Goal: Connect with others: Connect with other users

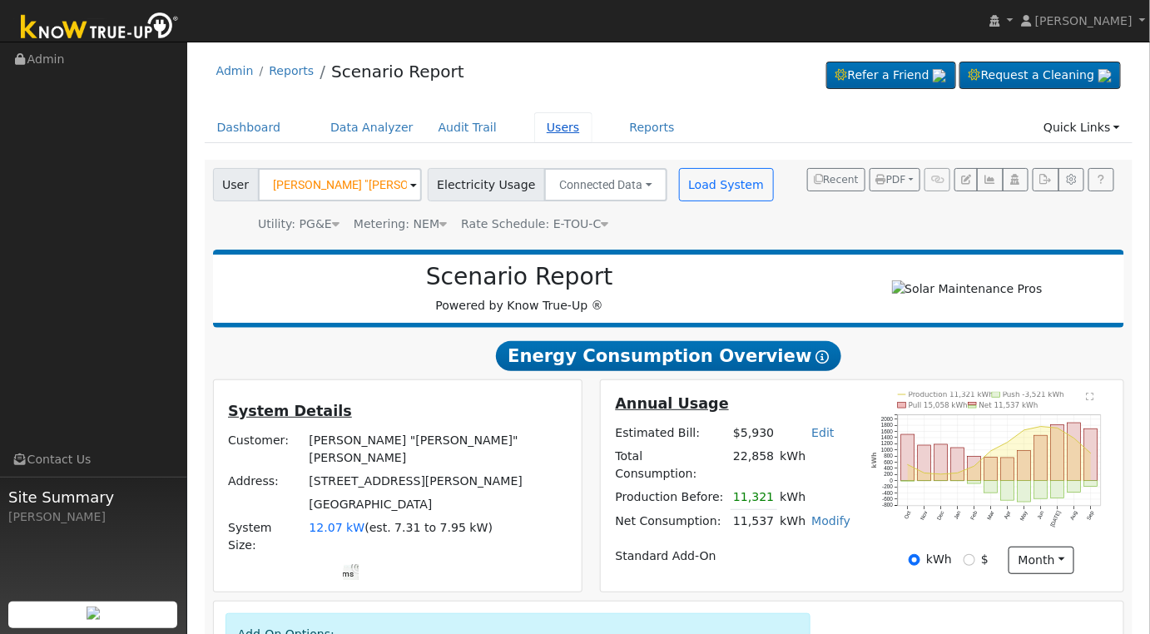
click at [534, 129] on link "Users" at bounding box center [563, 127] width 58 height 31
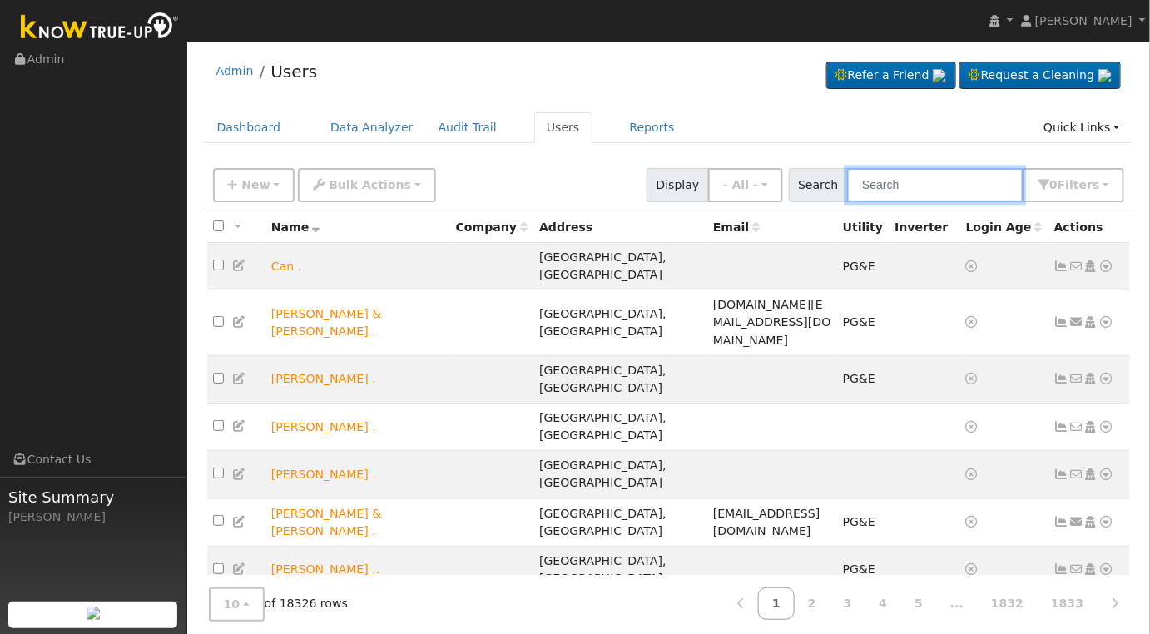
click at [936, 186] on input "text" at bounding box center [935, 185] width 176 height 34
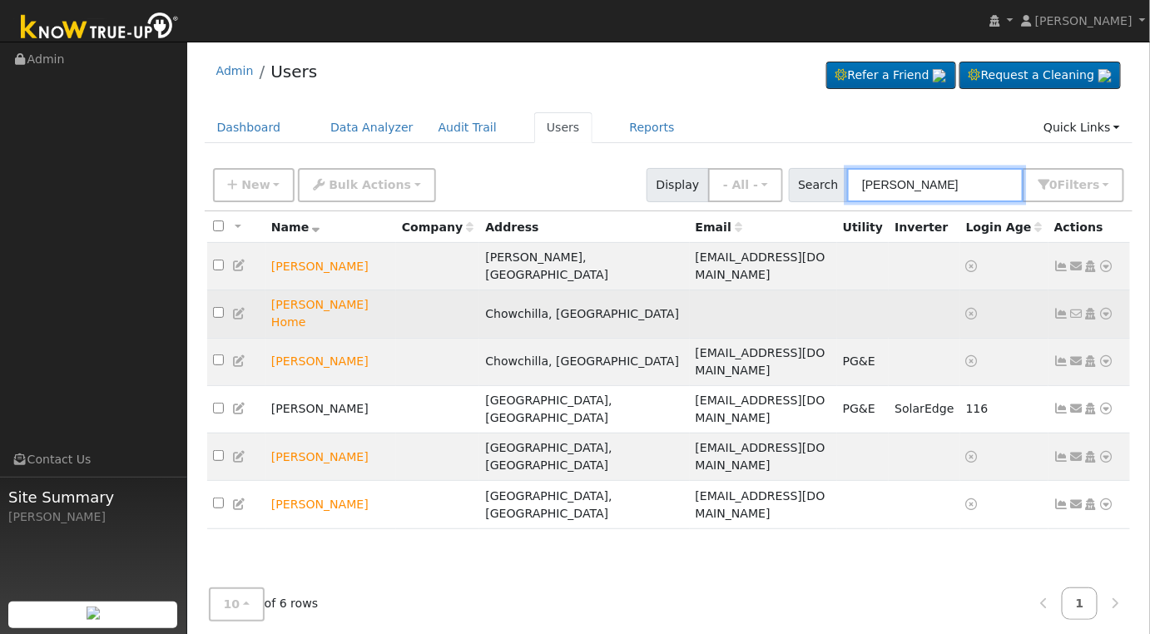
type input "[PERSON_NAME]"
click at [1106, 308] on icon at bounding box center [1106, 314] width 15 height 12
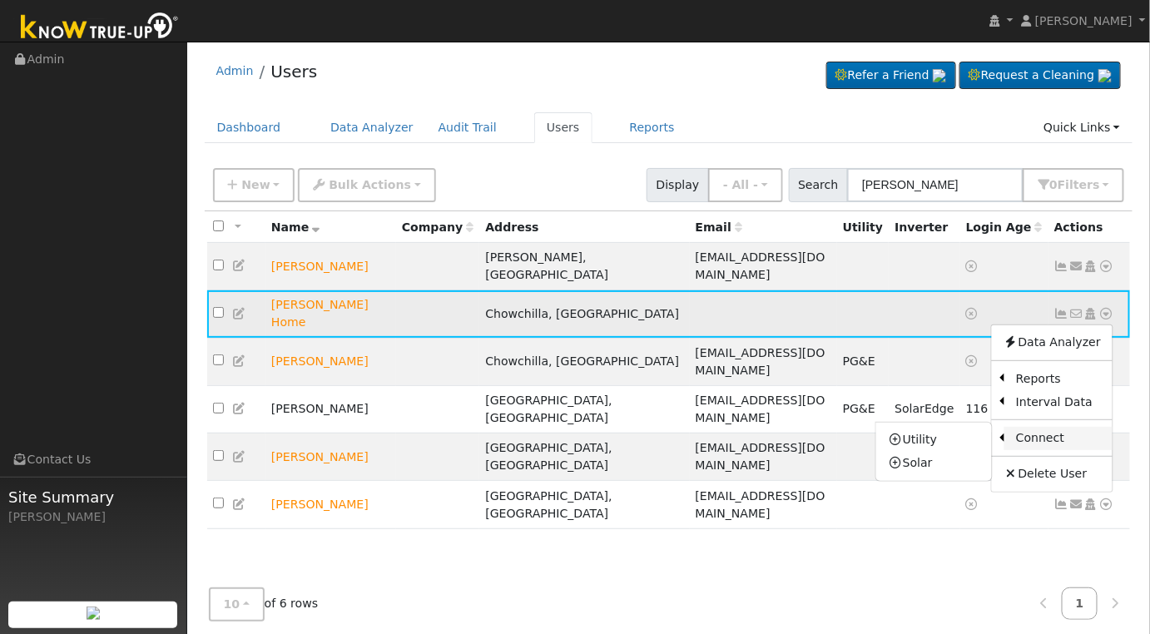
click at [1068, 427] on link "Connect" at bounding box center [1058, 438] width 108 height 23
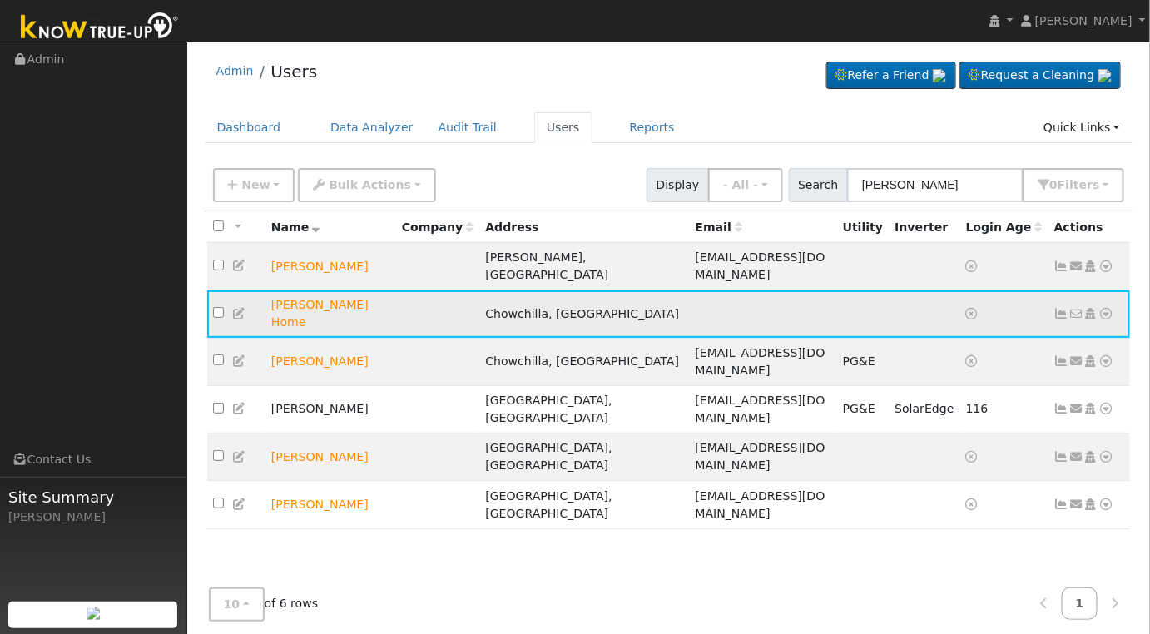
click at [1107, 308] on icon at bounding box center [1106, 314] width 15 height 12
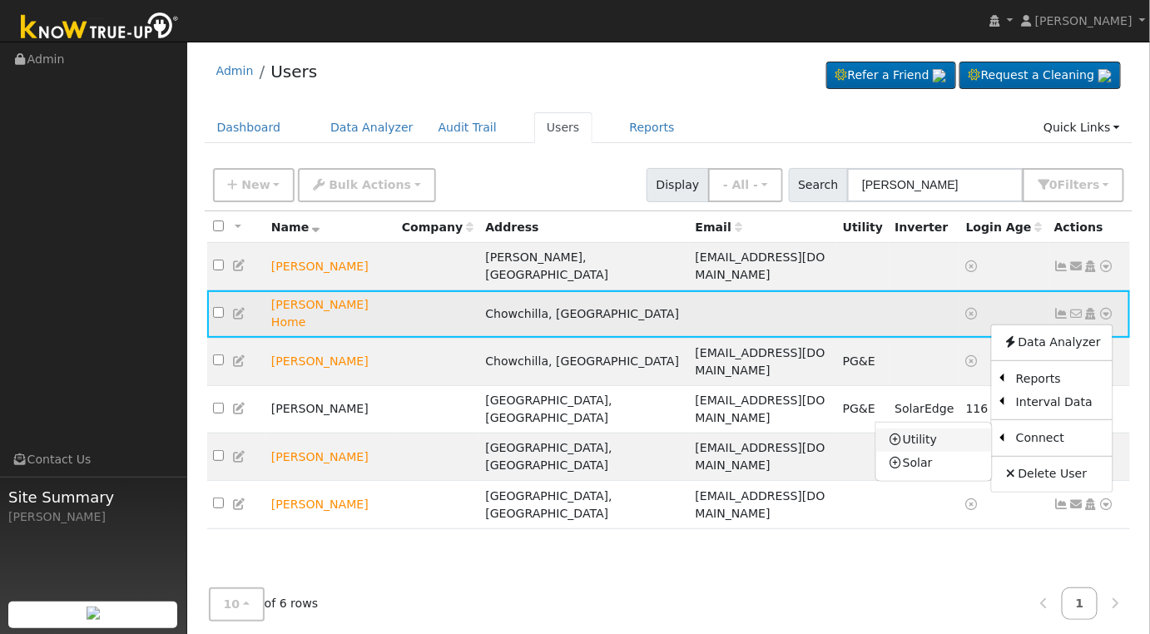
click at [939, 428] on link "Utility" at bounding box center [934, 439] width 116 height 23
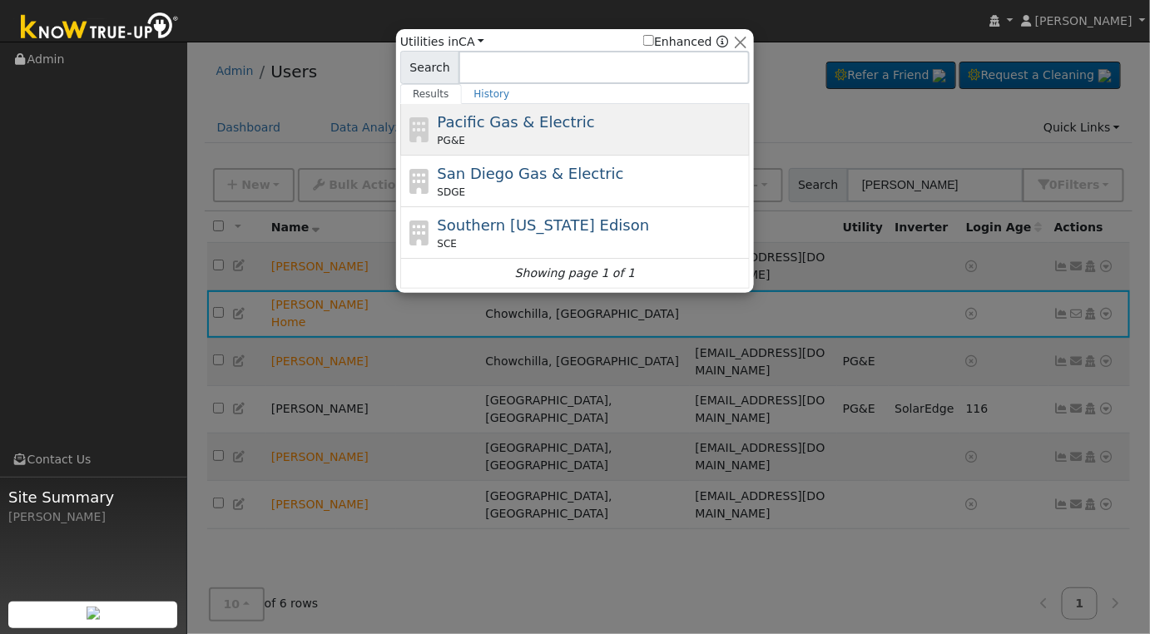
click at [581, 136] on div "PG&E" at bounding box center [592, 140] width 309 height 15
